Goal: Task Accomplishment & Management: Manage account settings

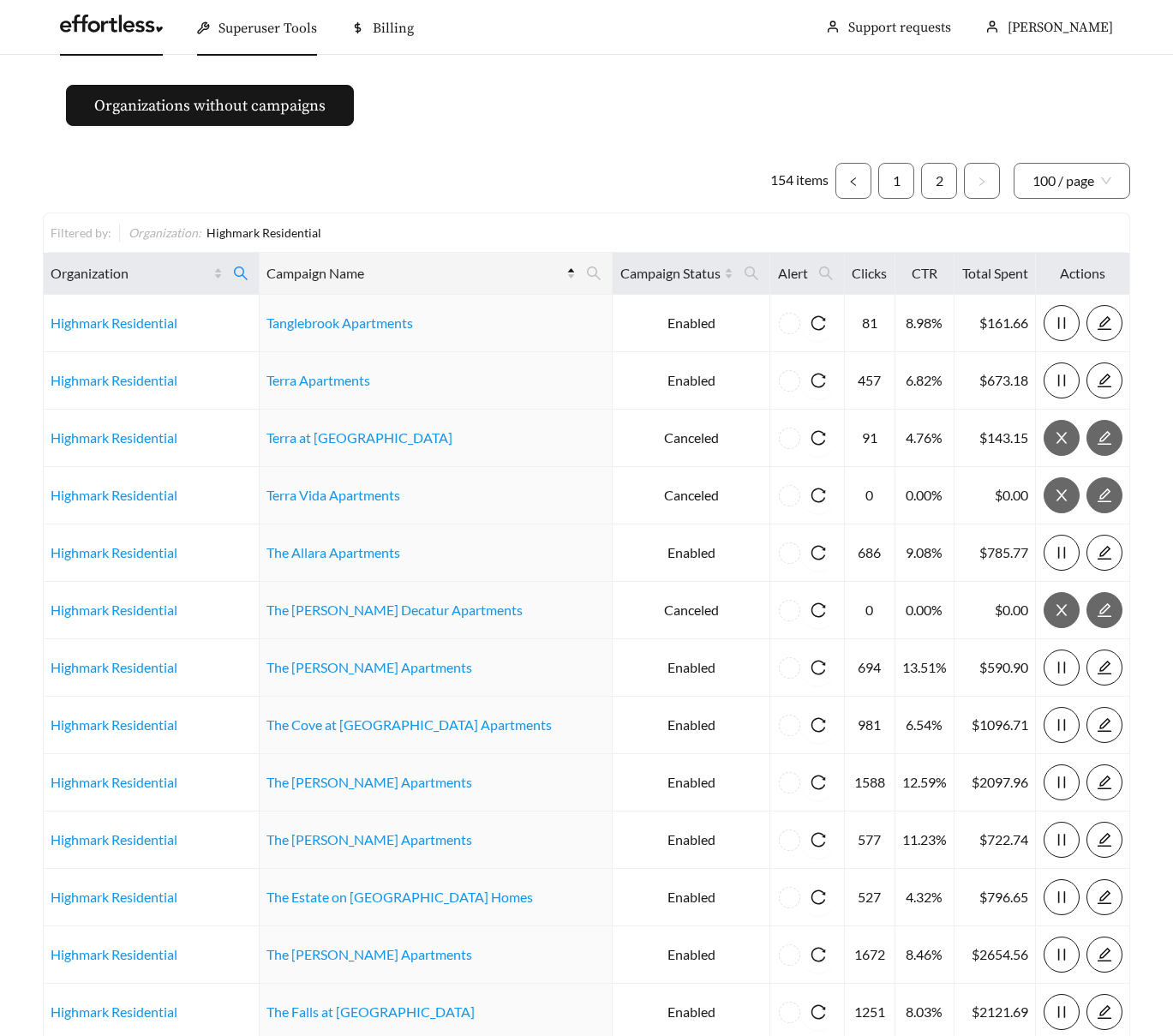
click at [92, 29] on link at bounding box center [112, 28] width 103 height 18
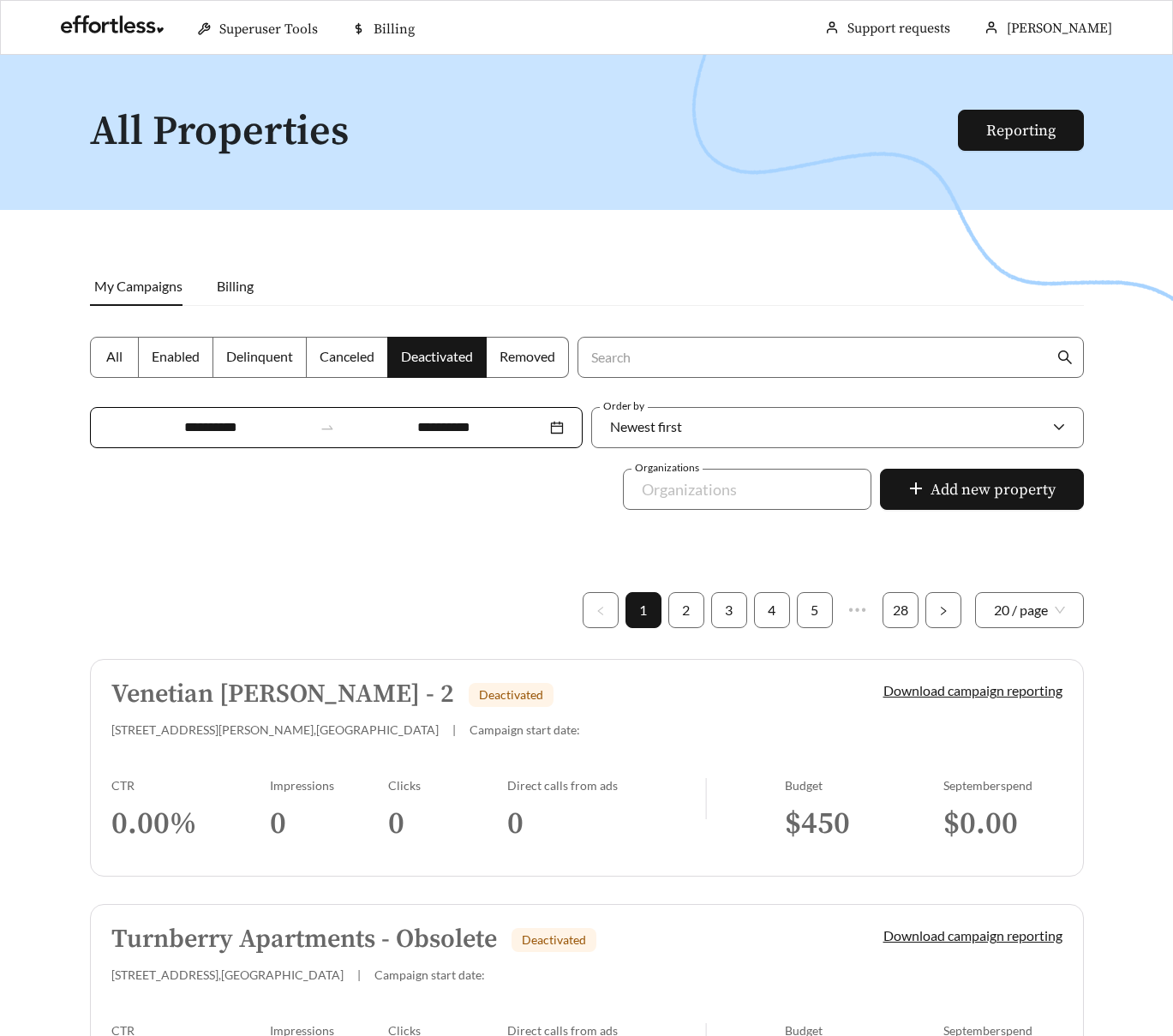
click at [110, 357] on span "All" at bounding box center [114, 356] width 17 height 17
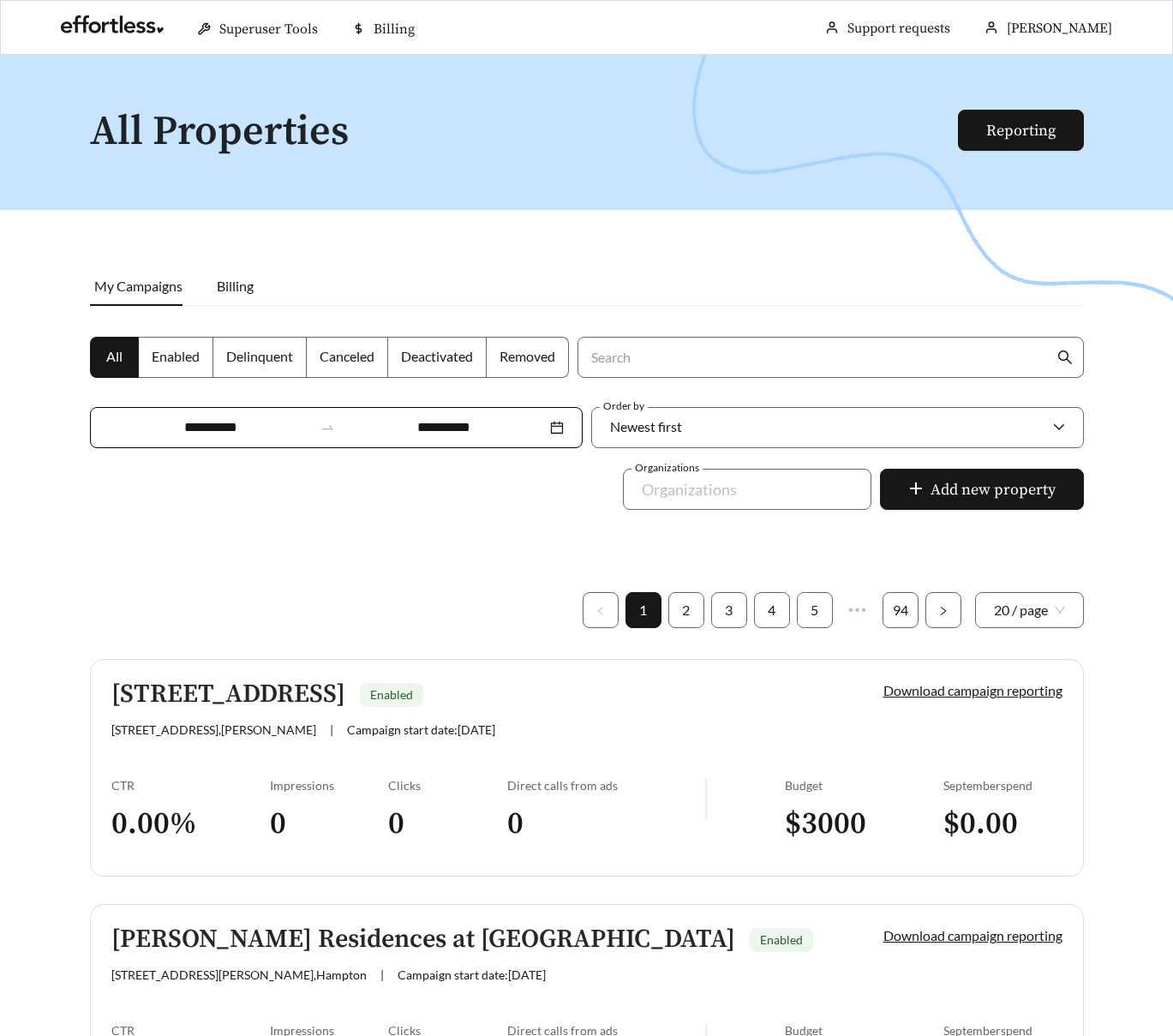
click at [432, 346] on label "Deactivated" at bounding box center [436, 358] width 98 height 41
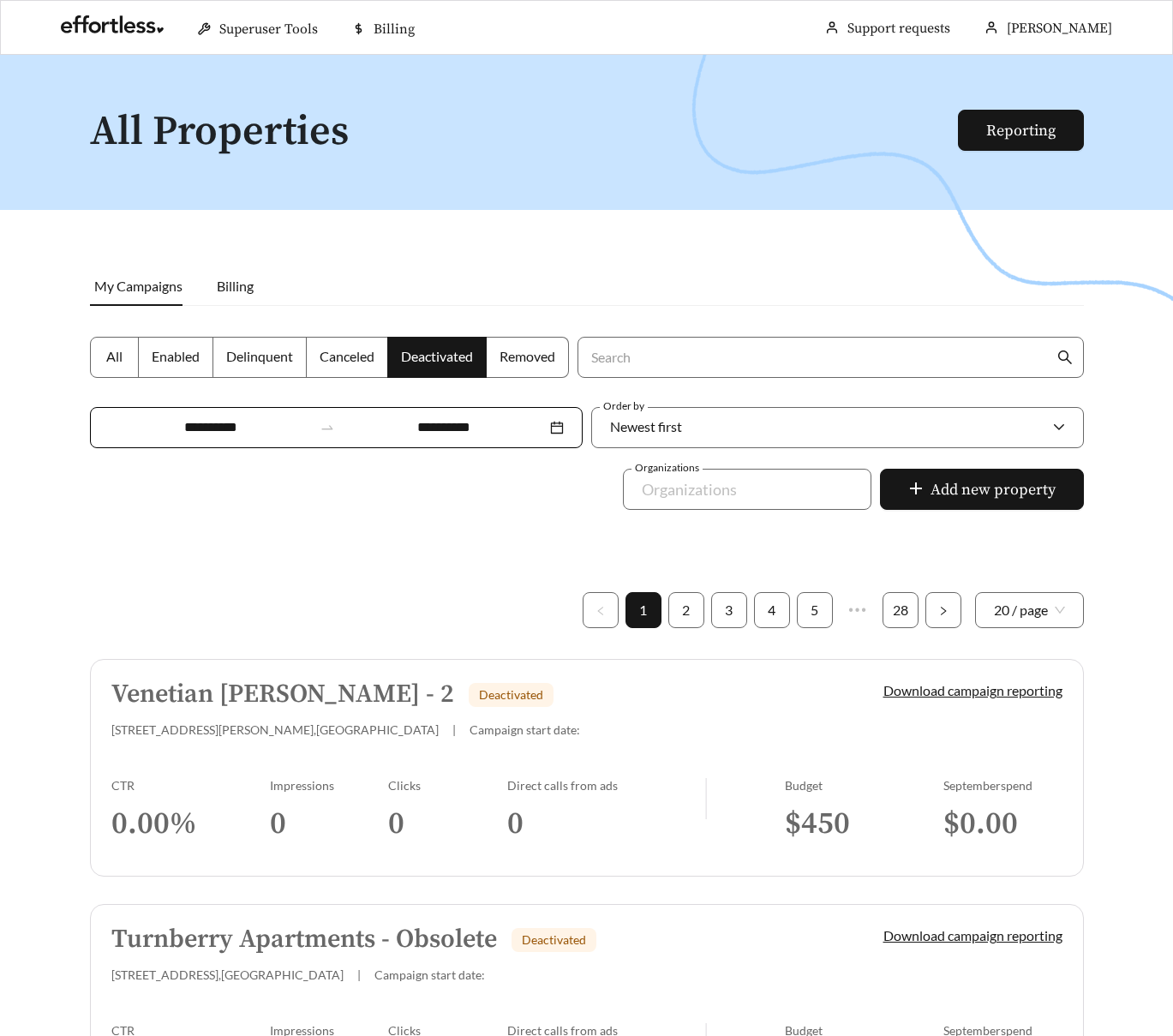
click at [307, 353] on label "Canceled" at bounding box center [348, 358] width 82 height 41
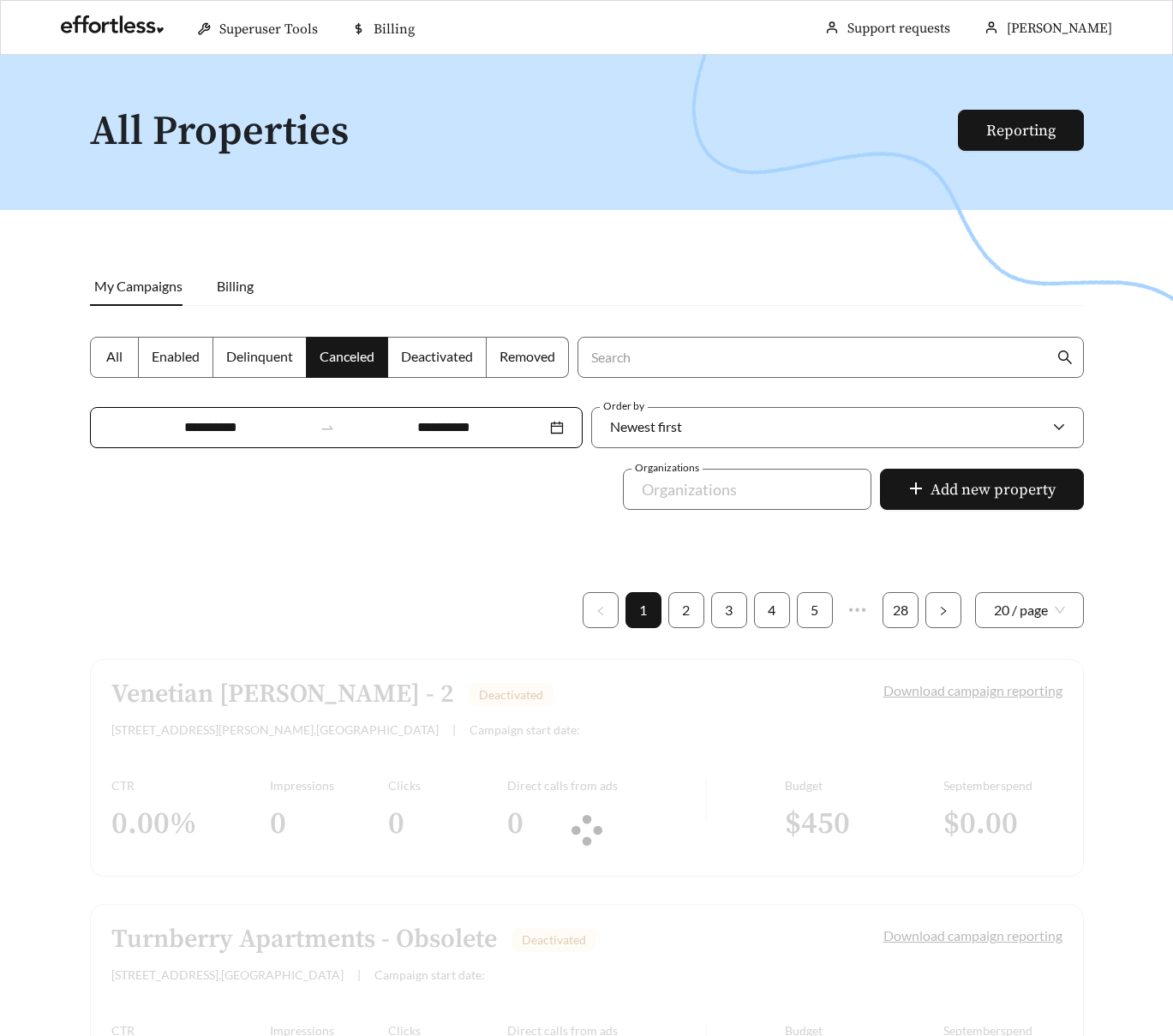
click at [307, 339] on span at bounding box center [347, 358] width 81 height 39
click at [239, 351] on span "Delinquent" at bounding box center [259, 356] width 67 height 17
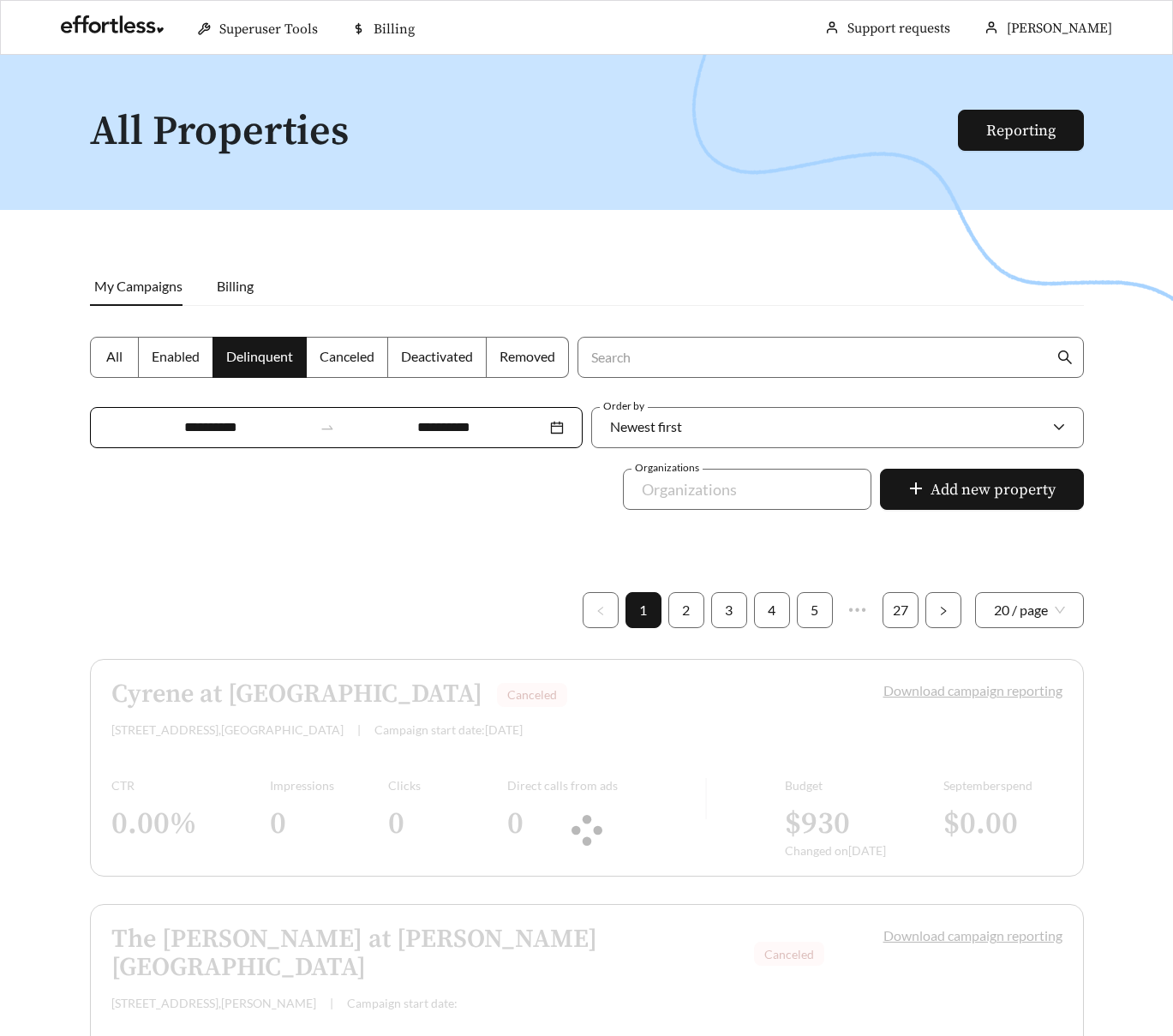
click at [142, 353] on label "Enabled" at bounding box center [175, 358] width 75 height 41
click at [95, 353] on label "All" at bounding box center [114, 358] width 49 height 41
